Goal: Task Accomplishment & Management: Use online tool/utility

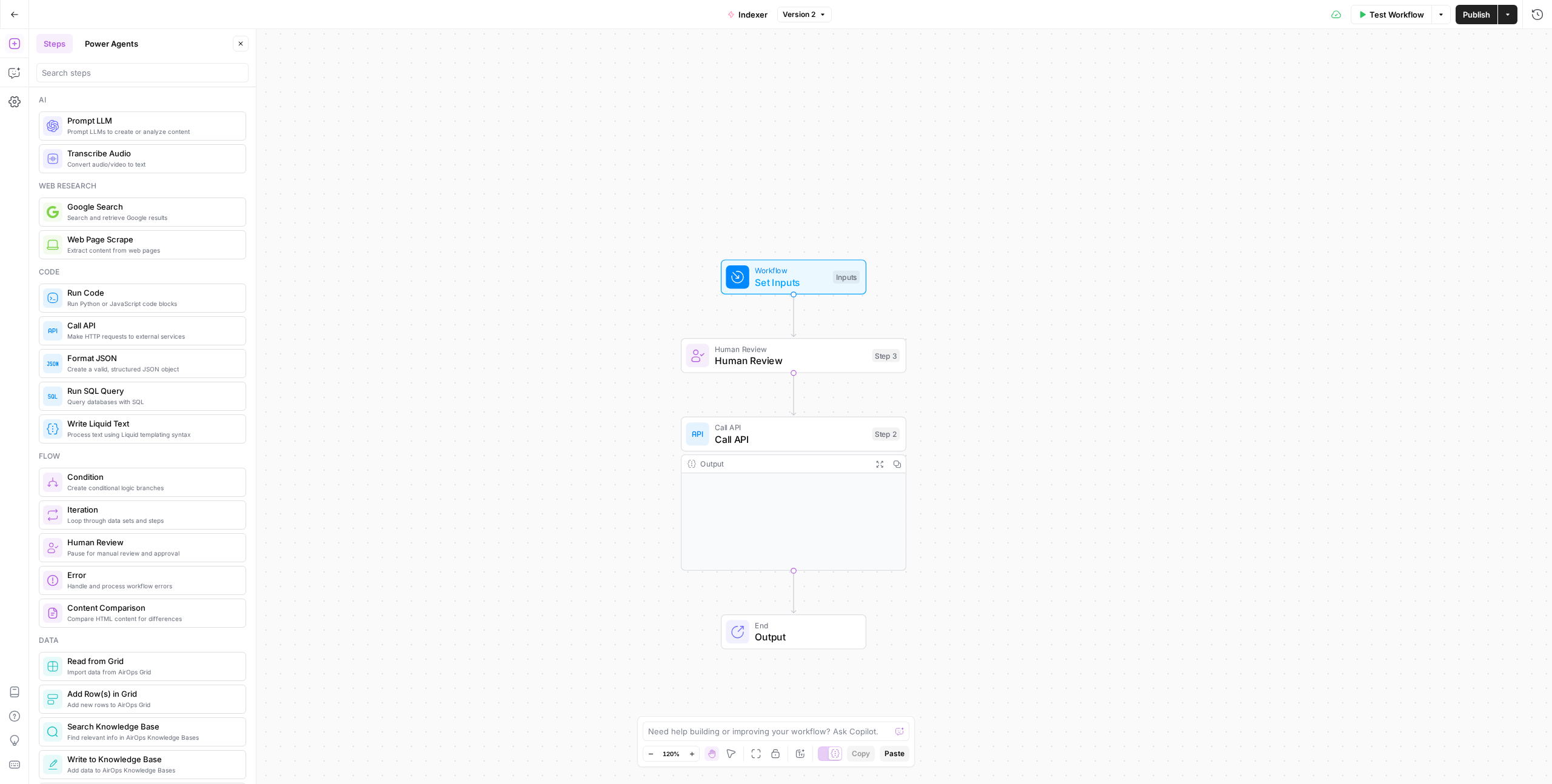
scroll to position [28, 0]
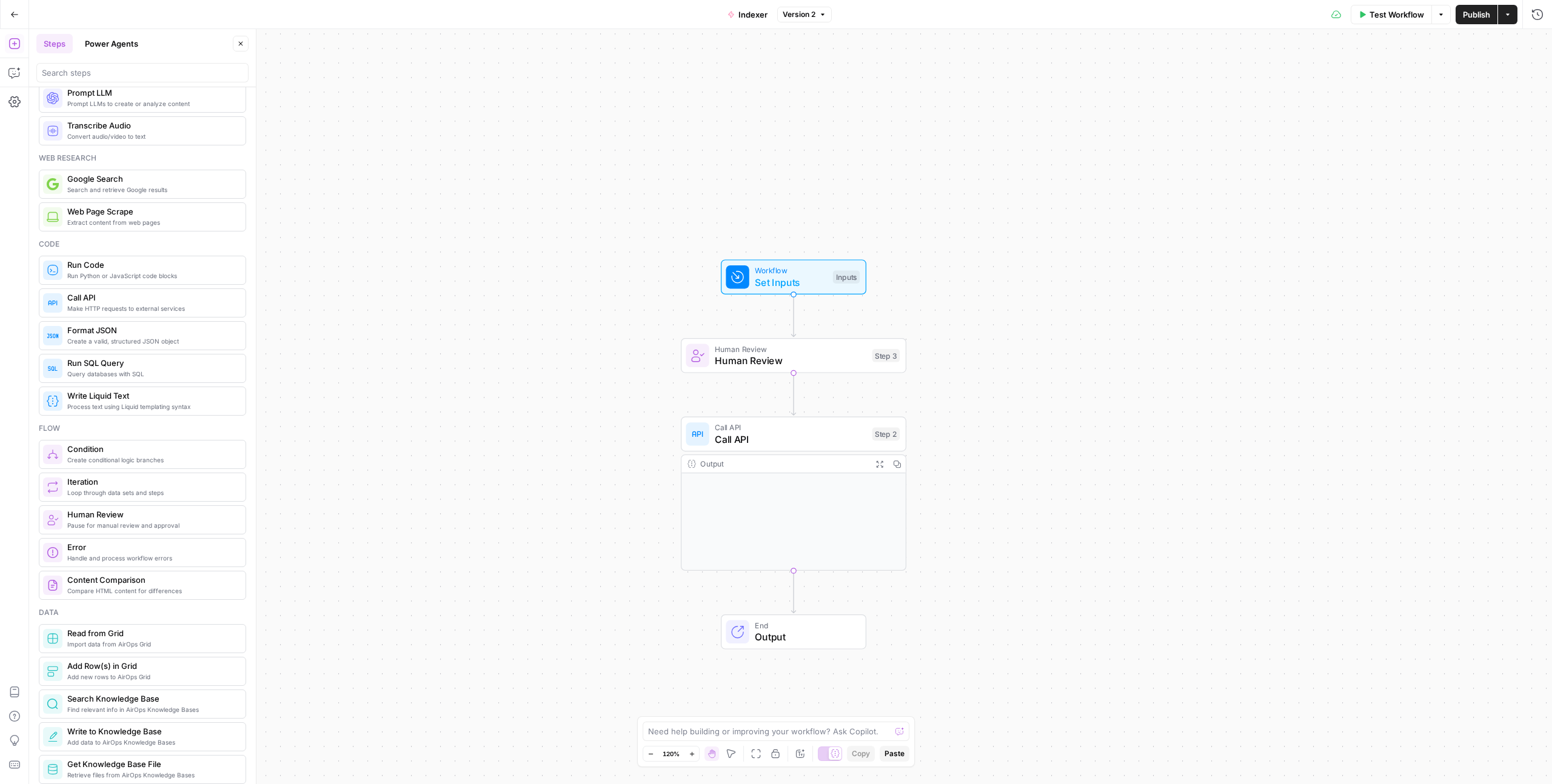
click at [11, 8] on button "Go Back" at bounding box center [14, 14] width 22 height 22
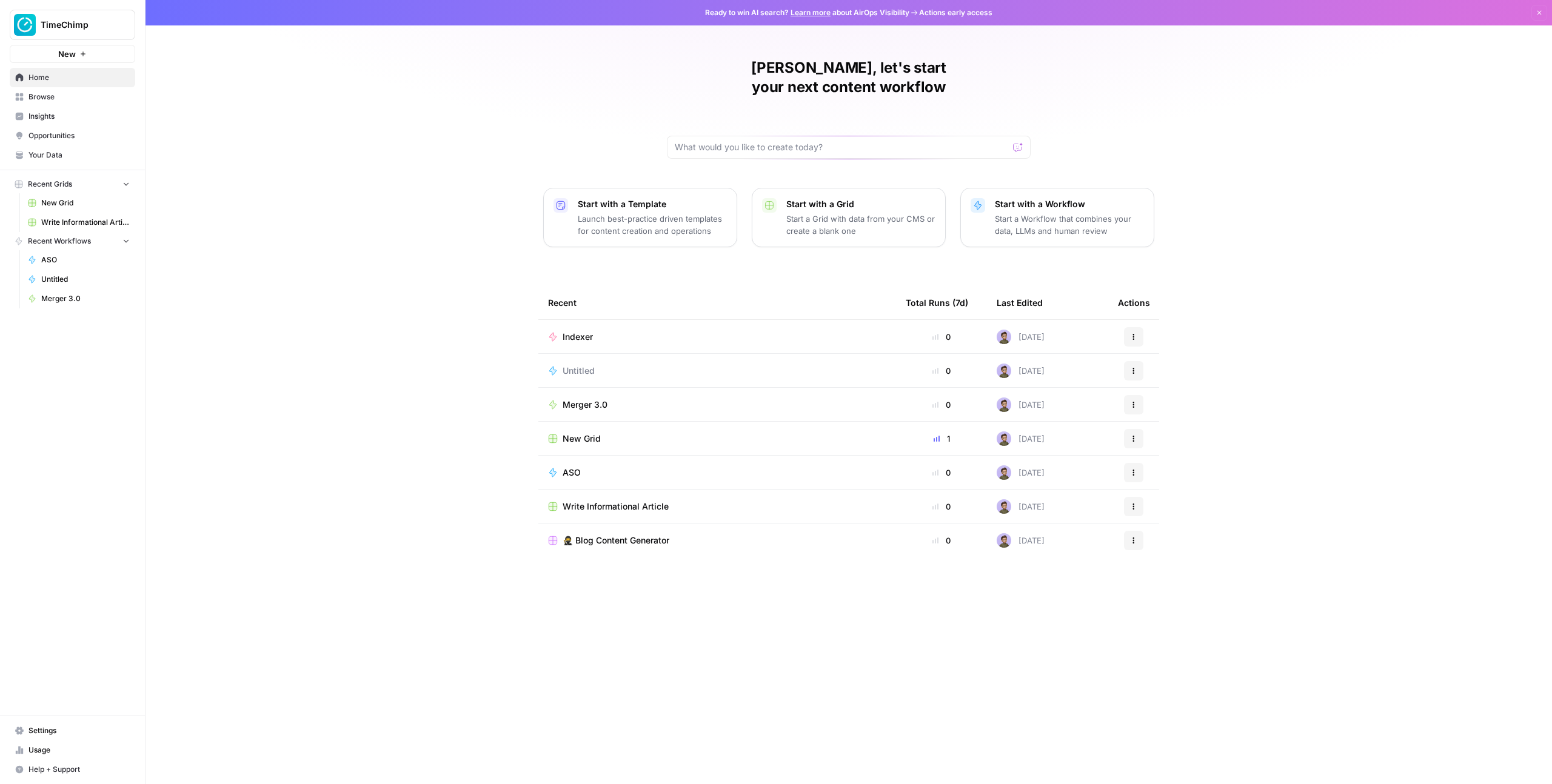
click at [653, 327] on td "Indexer" at bounding box center [717, 337] width 358 height 33
click at [577, 331] on span "Indexer" at bounding box center [578, 337] width 30 height 12
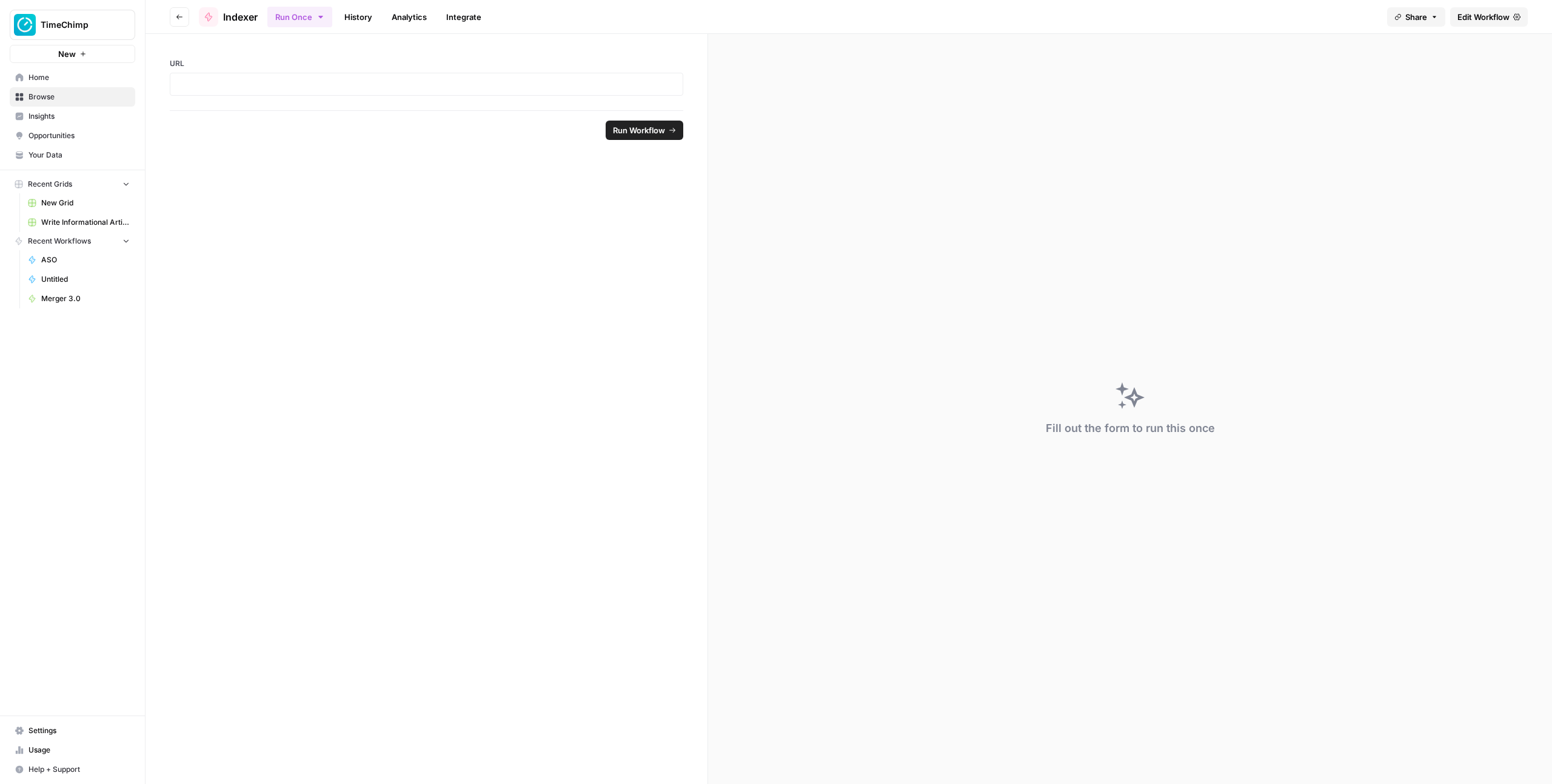
click at [1485, 11] on span "Edit Workflow" at bounding box center [1483, 16] width 52 height 12
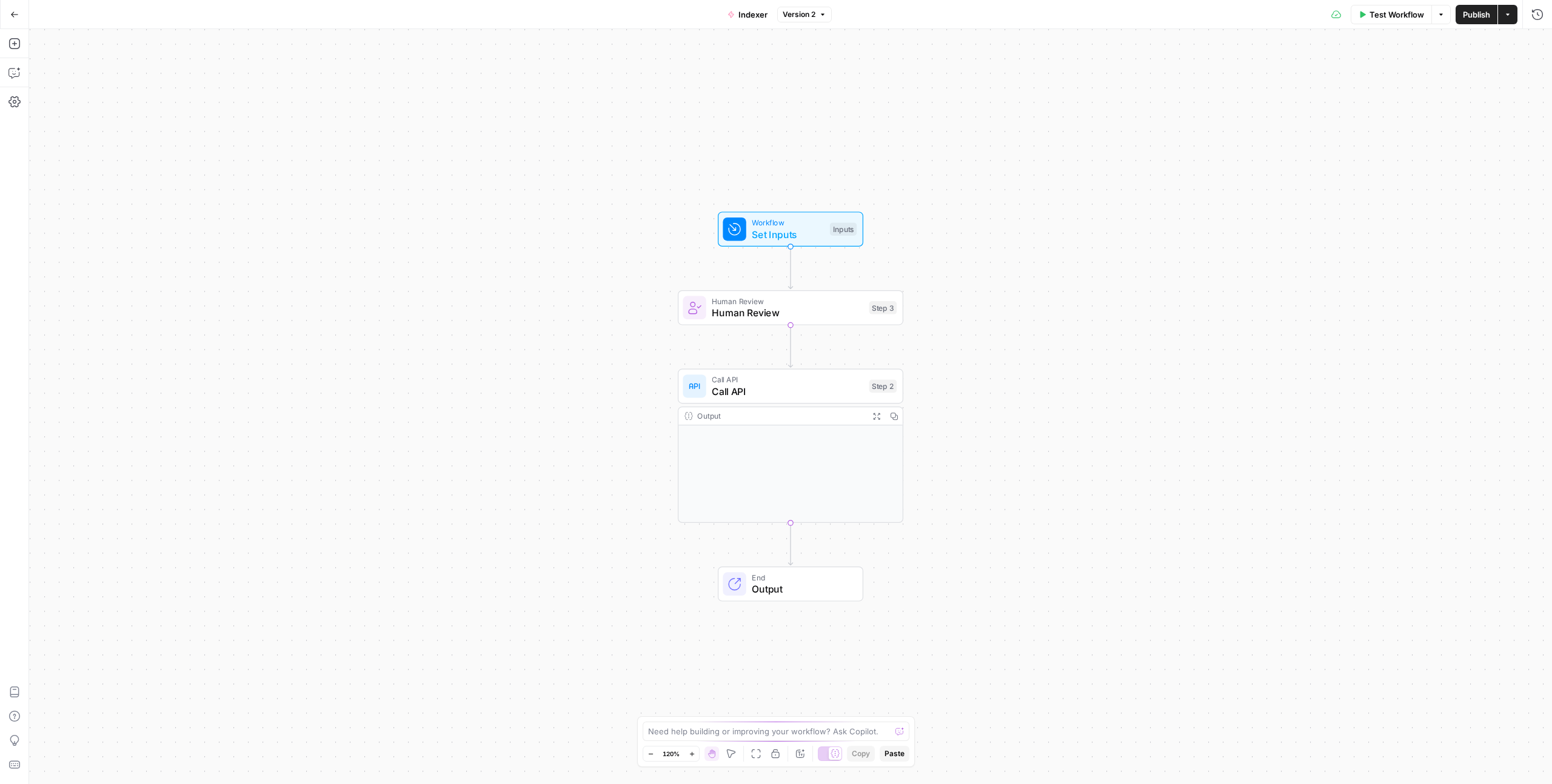
click at [802, 21] on button "Version 2" at bounding box center [804, 14] width 54 height 16
click at [803, 13] on span "Version 2" at bounding box center [799, 14] width 33 height 11
click at [11, 103] on icon "button" at bounding box center [14, 101] width 12 height 12
click at [98, 185] on textarea "Description (Optional)" at bounding box center [142, 187] width 202 height 24
click at [102, 276] on div at bounding box center [101, 275] width 6 height 6
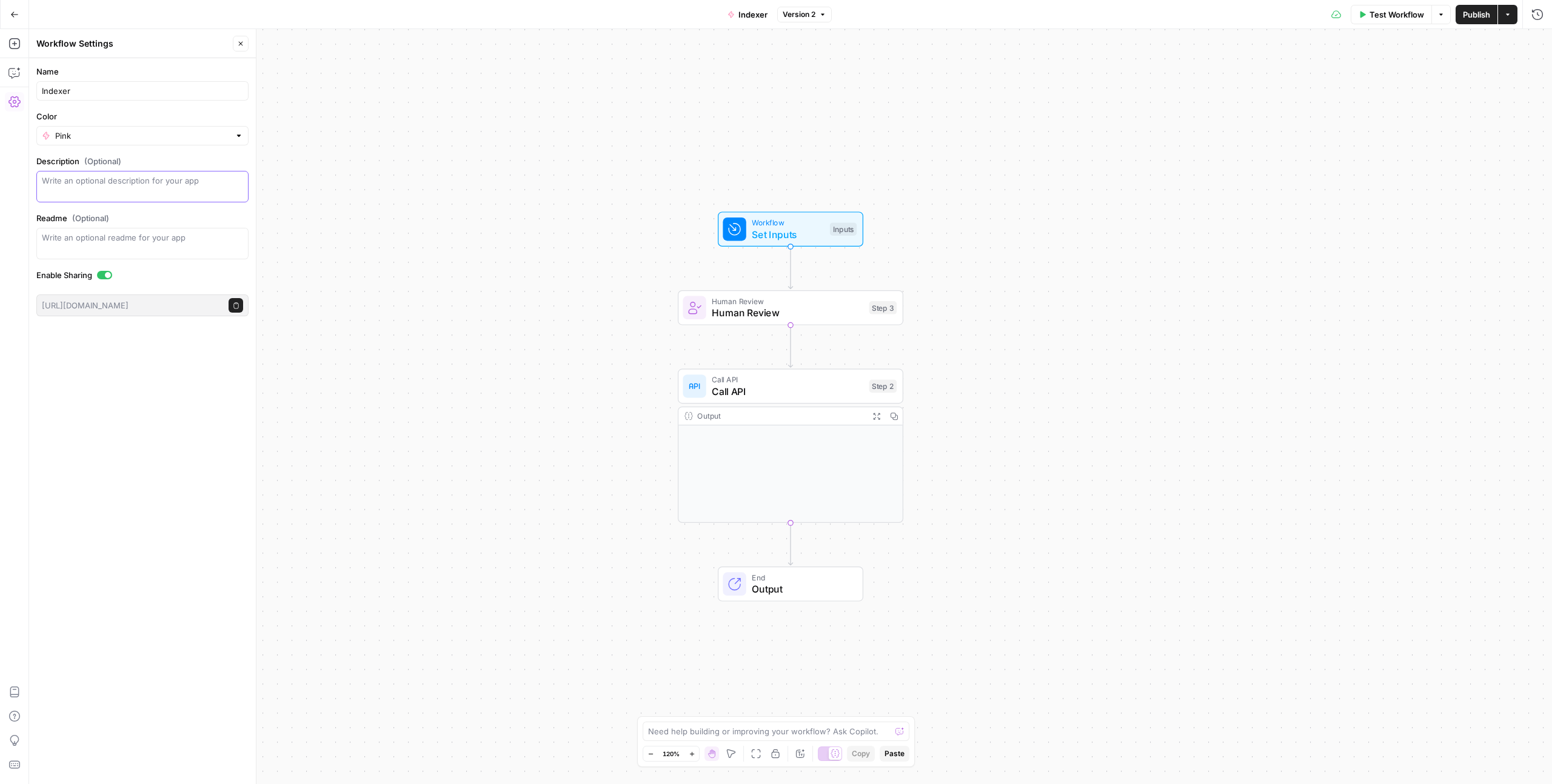
click at [103, 194] on textarea "Description (Optional)" at bounding box center [142, 187] width 202 height 24
